Goal: Information Seeking & Learning: Learn about a topic

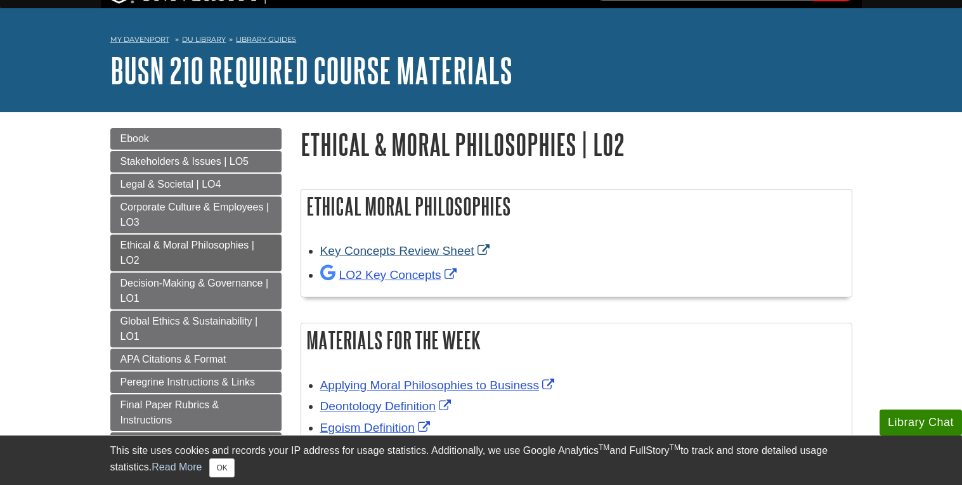
scroll to position [29, 0]
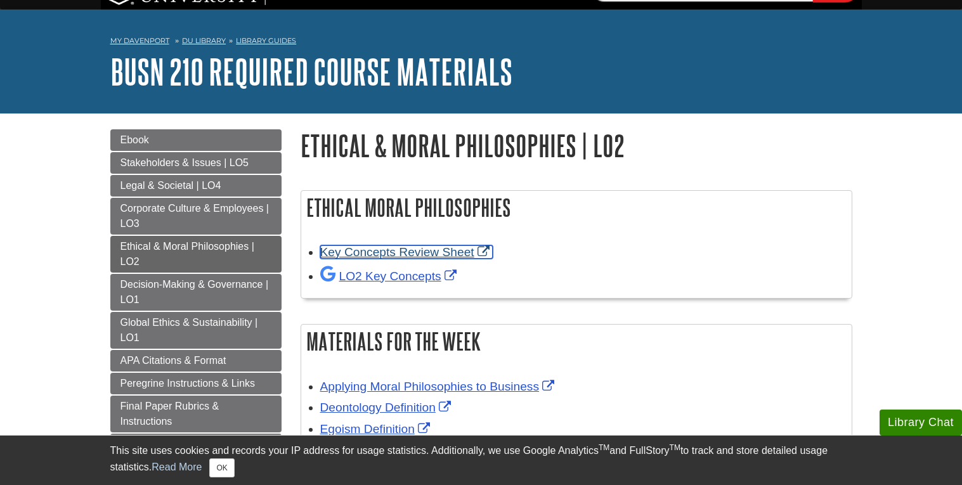
click at [422, 247] on link "Key Concepts Review Sheet" at bounding box center [406, 251] width 172 height 13
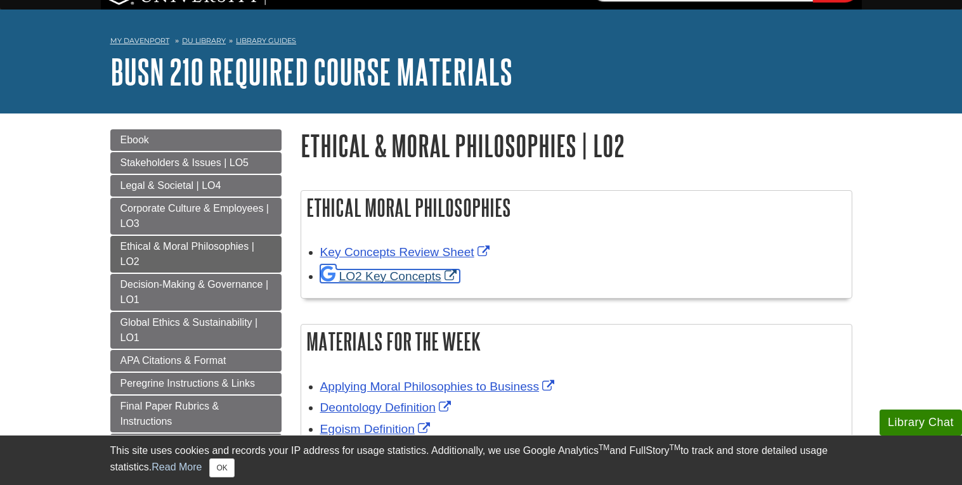
click at [387, 278] on link "LO2 Key Concepts" at bounding box center [389, 275] width 139 height 13
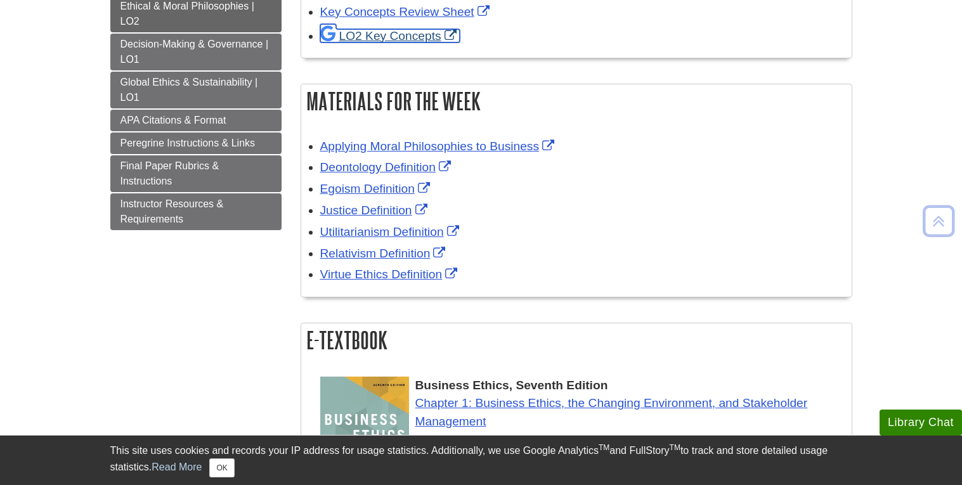
scroll to position [269, 0]
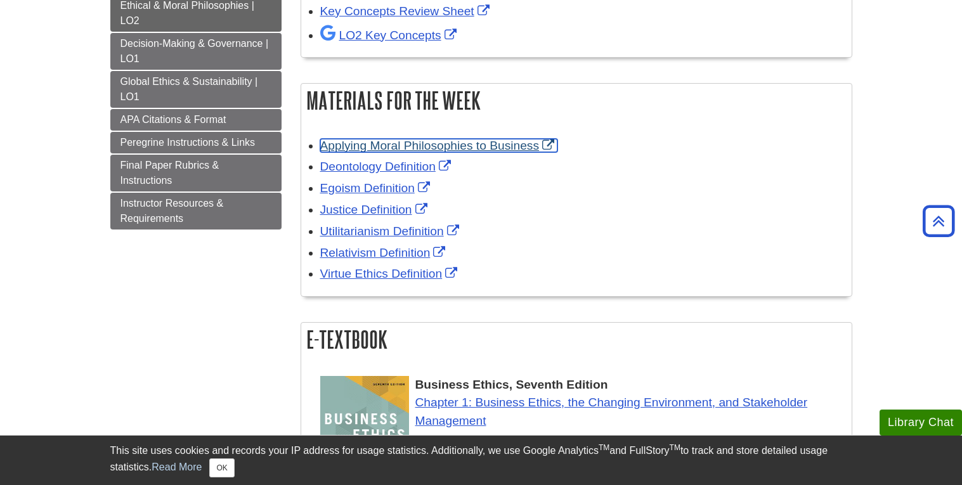
click at [427, 145] on link "Applying Moral Philosophies to Business" at bounding box center [439, 145] width 238 height 13
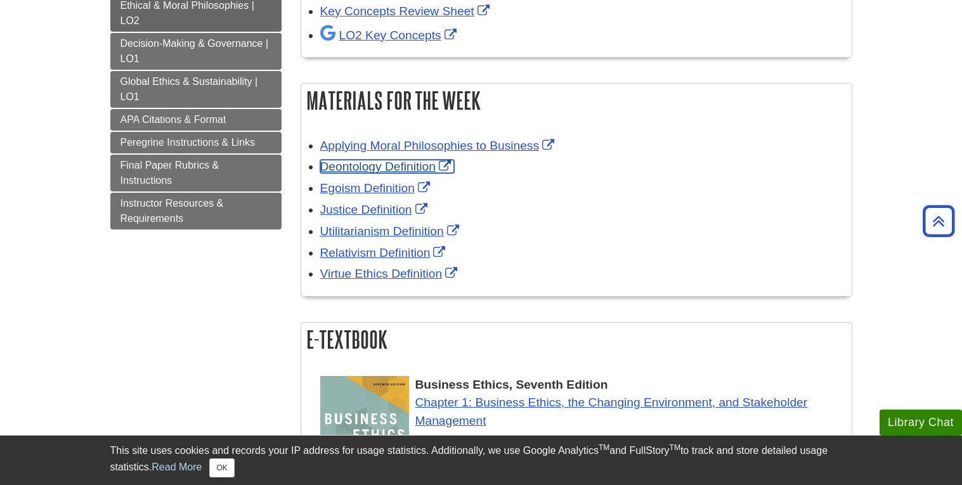
click at [406, 168] on link "Deontology Definition" at bounding box center [387, 166] width 134 height 13
click at [387, 186] on link "Egoism Definition" at bounding box center [376, 187] width 113 height 13
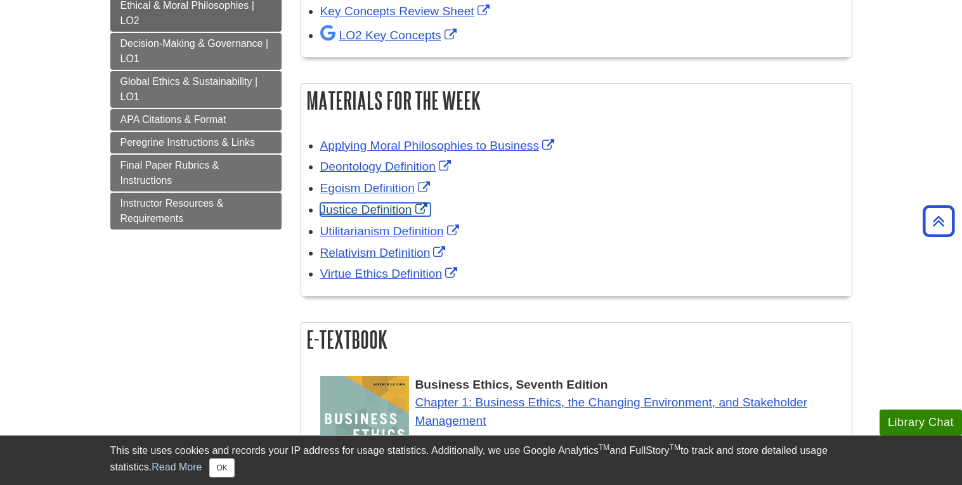
click at [364, 214] on link "Justice Definition" at bounding box center [375, 209] width 110 height 13
click at [362, 229] on link "Utilitarianism Definition" at bounding box center [391, 230] width 142 height 13
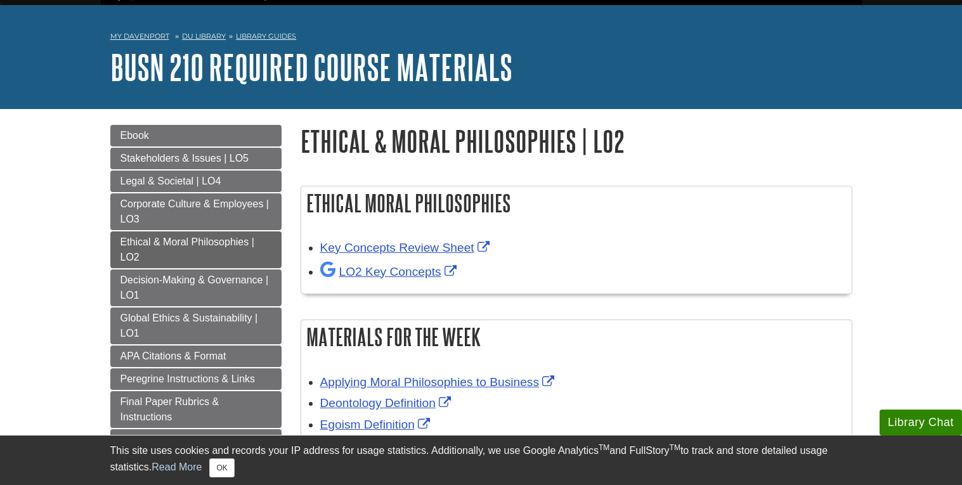
scroll to position [11, 0]
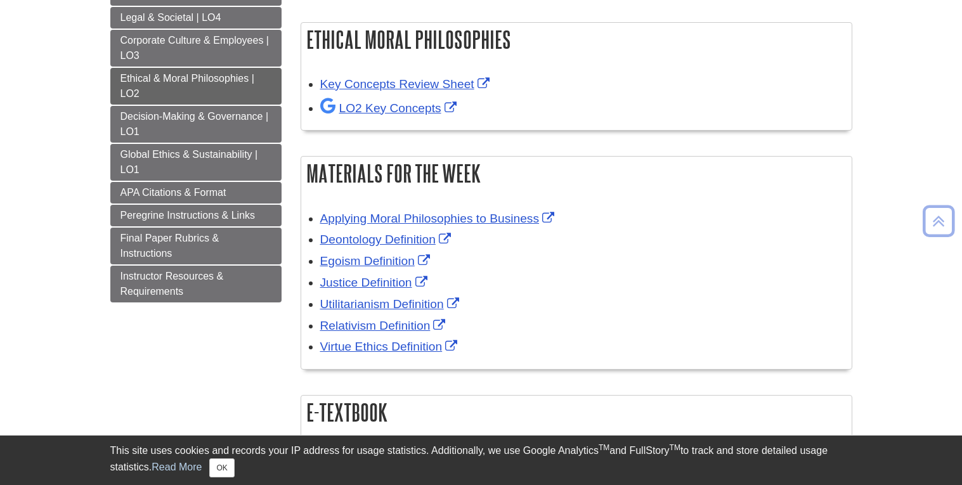
scroll to position [205, 0]
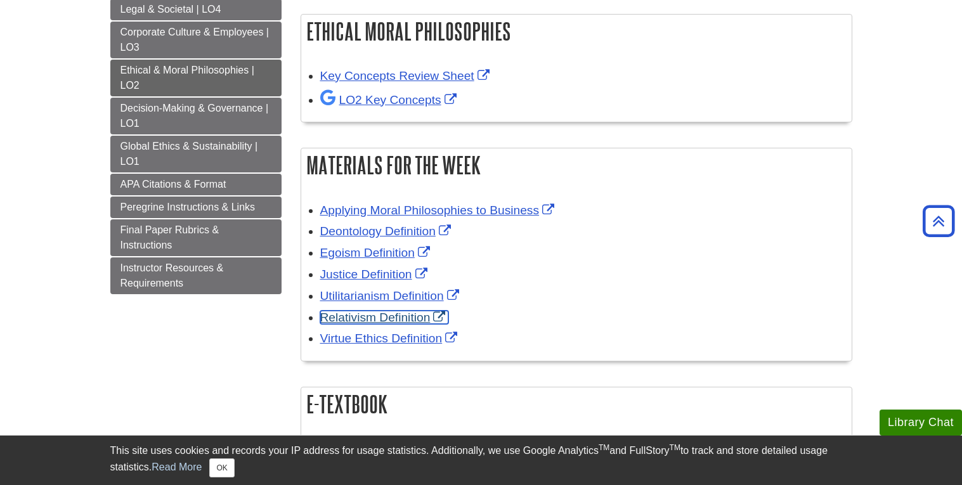
click at [385, 319] on link "Relativism Definition" at bounding box center [384, 317] width 129 height 13
click at [380, 335] on link "Virtue Ethics Definition" at bounding box center [390, 338] width 141 height 13
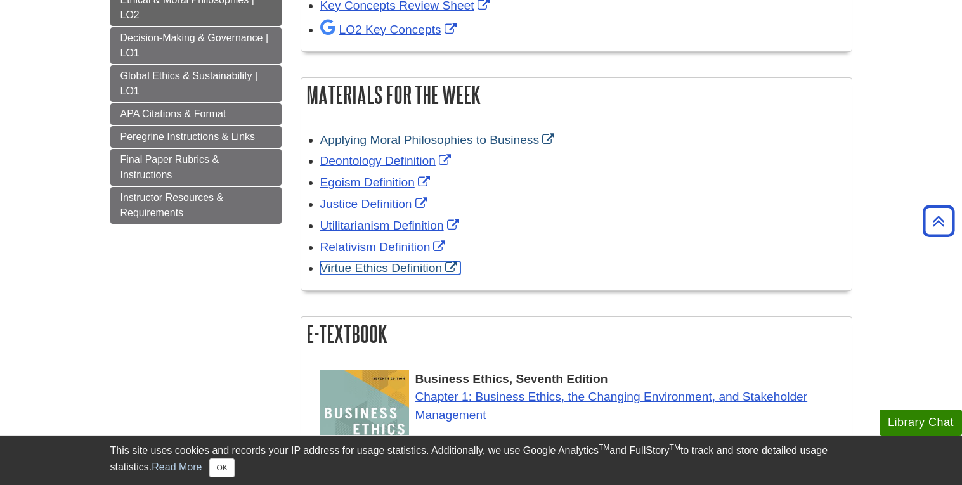
scroll to position [300, 0]
